Goal: Task Accomplishment & Management: Use online tool/utility

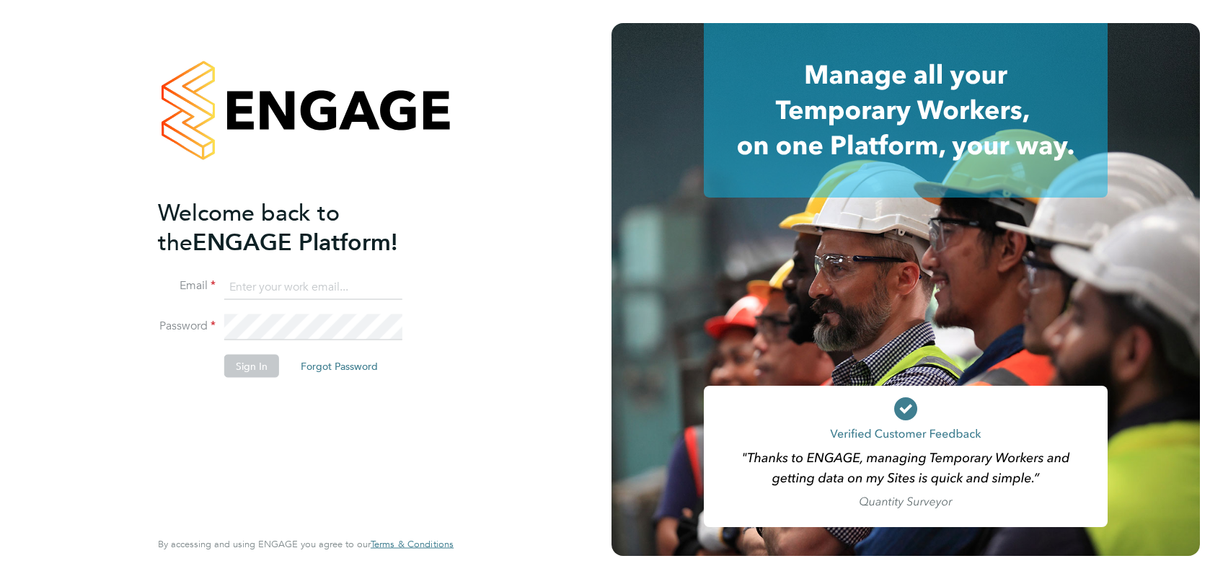
type input "[PERSON_NAME][EMAIL_ADDRESS][PERSON_NAME][DOMAIN_NAME]"
click at [247, 365] on button "Sign In" at bounding box center [251, 365] width 55 height 23
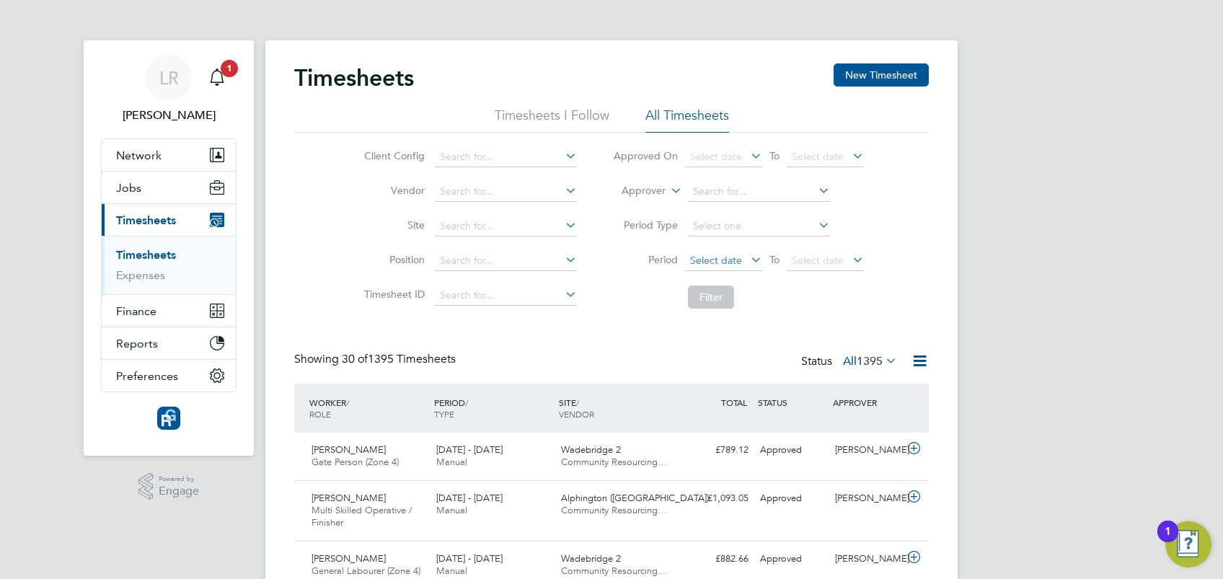
click at [739, 268] on span "Select date" at bounding box center [723, 261] width 77 height 19
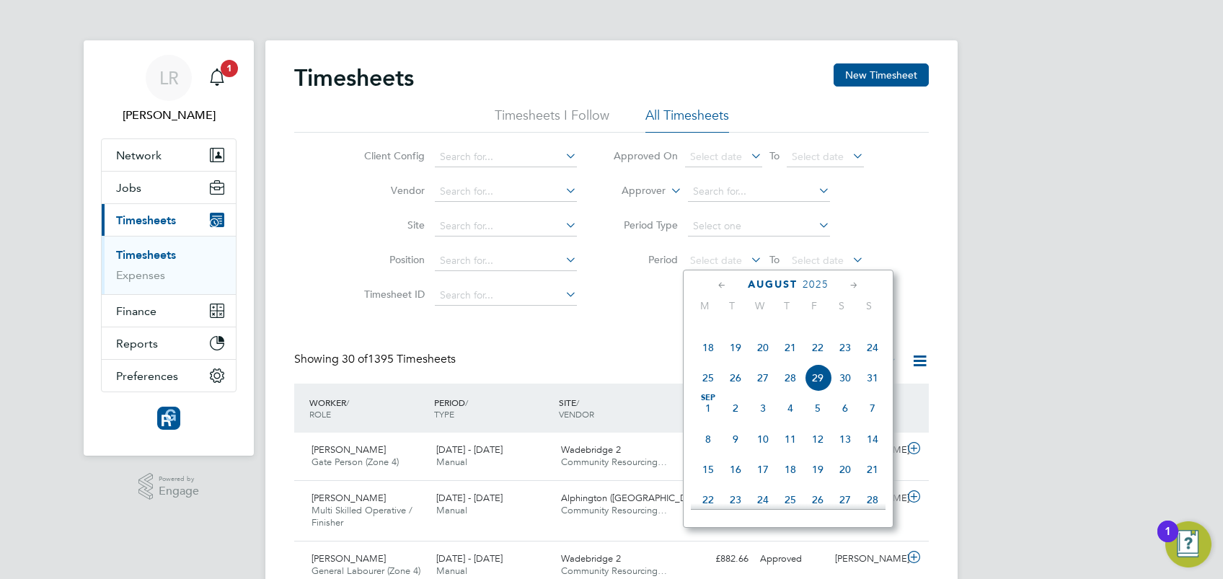
click at [711, 361] on span "18" at bounding box center [708, 347] width 27 height 27
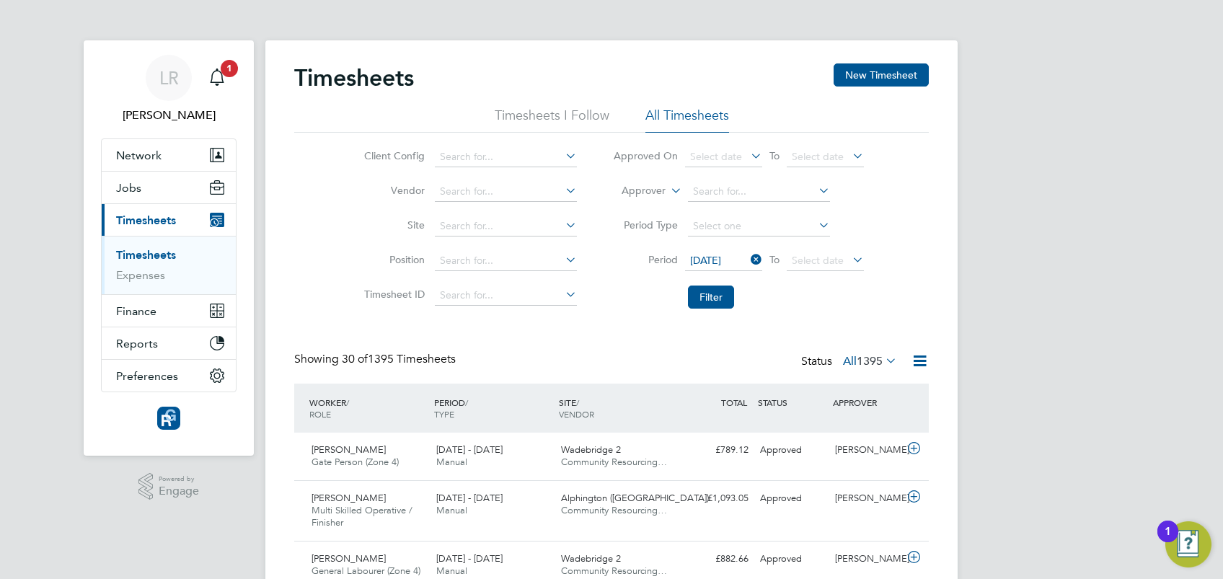
click at [850, 258] on icon at bounding box center [850, 260] width 0 height 20
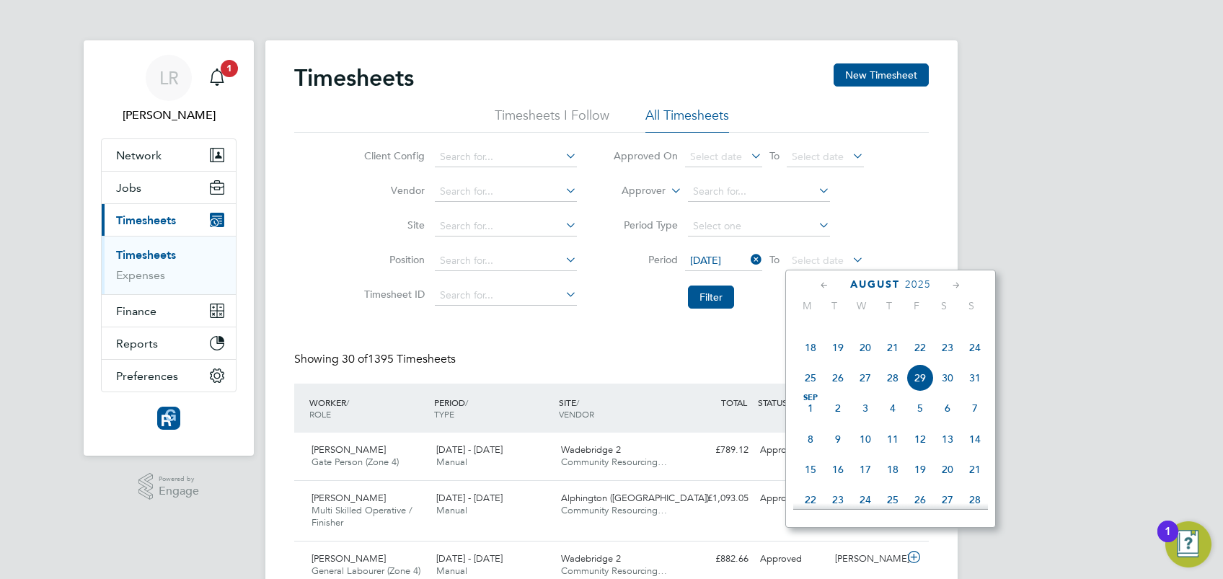
click at [977, 361] on span "24" at bounding box center [974, 347] width 27 height 27
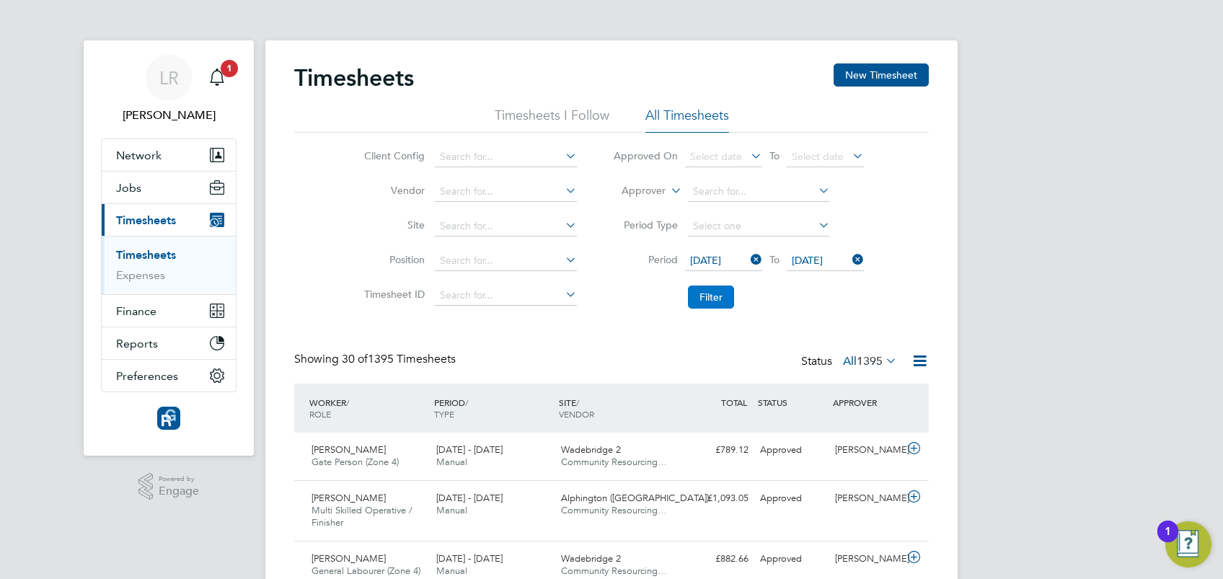
click at [703, 299] on button "Filter" at bounding box center [711, 297] width 46 height 23
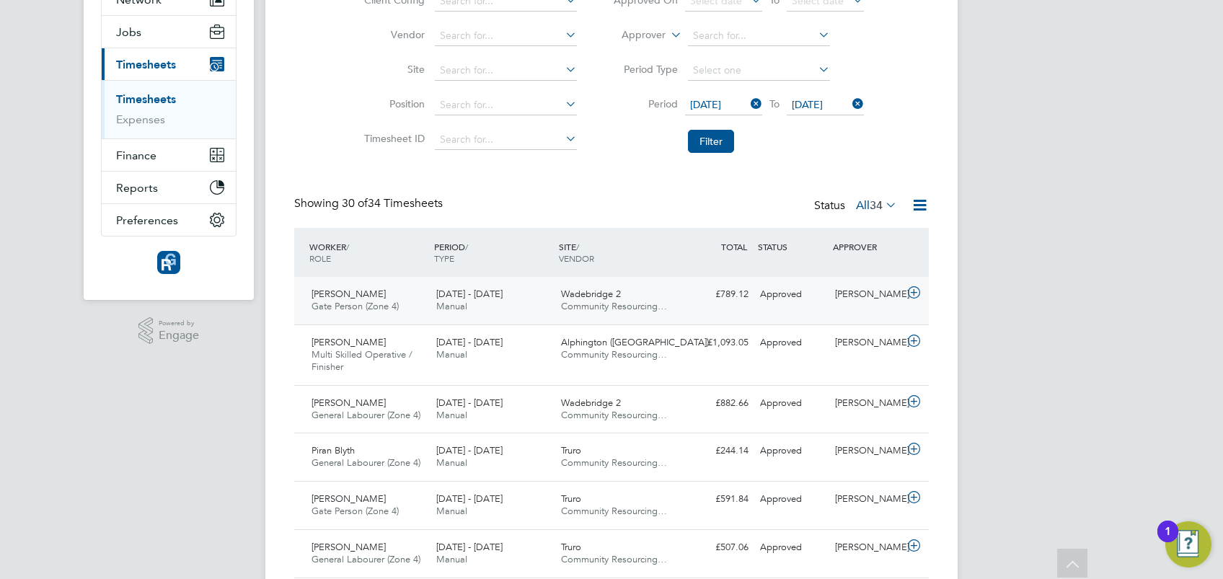
click at [369, 297] on span "Andrius Janasonis" at bounding box center [349, 294] width 74 height 12
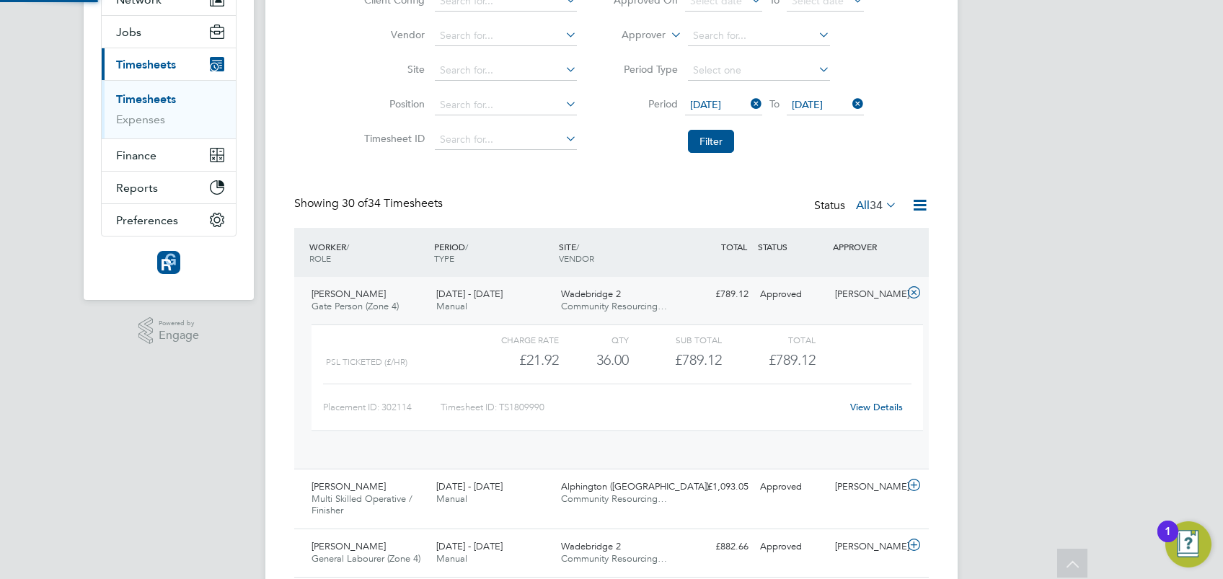
scroll to position [25, 141]
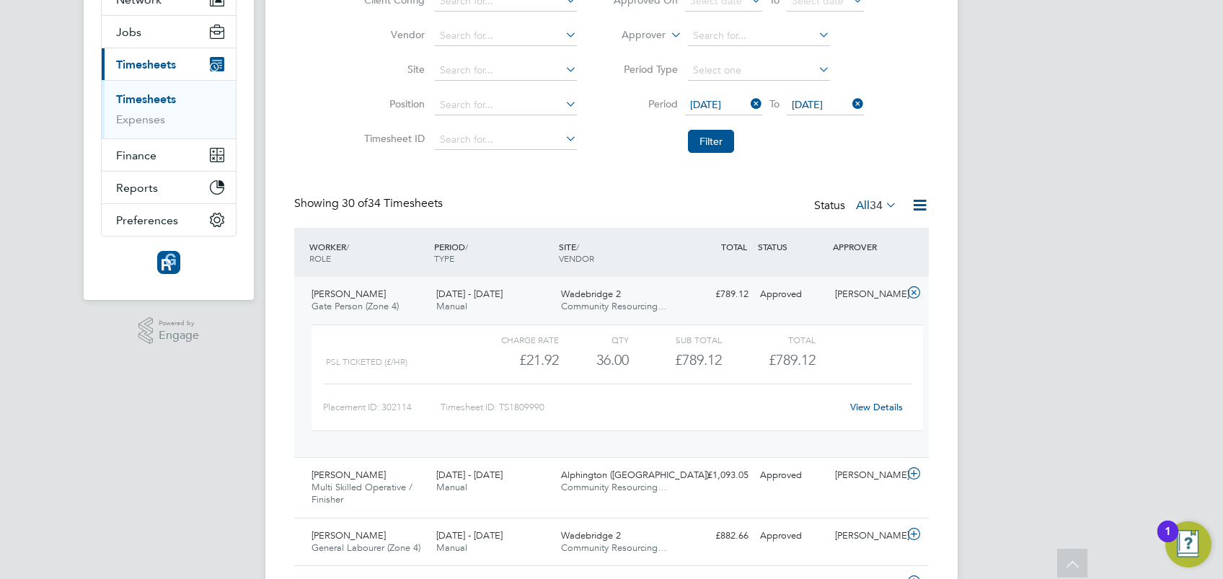
click at [369, 297] on span "Andrius Janasonis" at bounding box center [349, 294] width 74 height 12
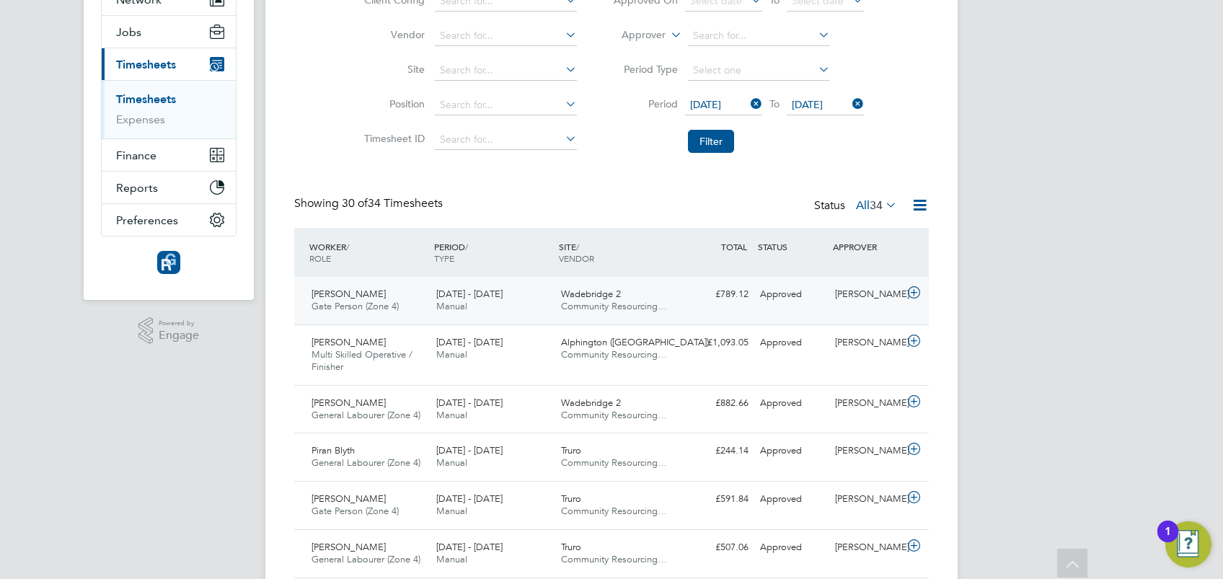
click at [369, 297] on span "Andrius Janasonis" at bounding box center [349, 294] width 74 height 12
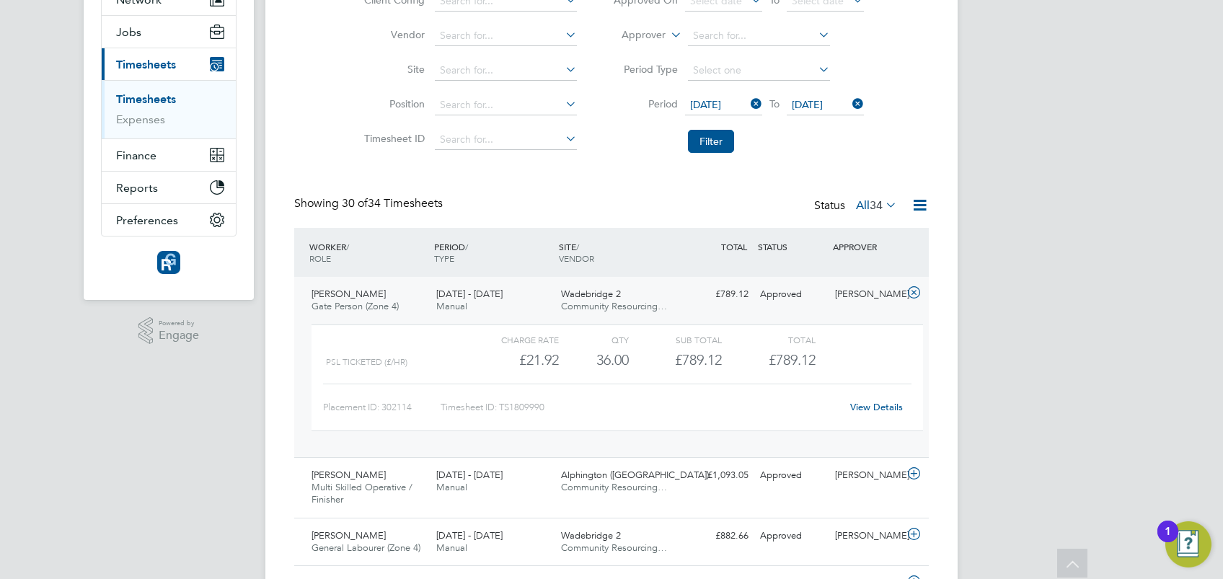
click at [872, 407] on link "View Details" at bounding box center [876, 407] width 53 height 12
